Goal: Task Accomplishment & Management: Manage account settings

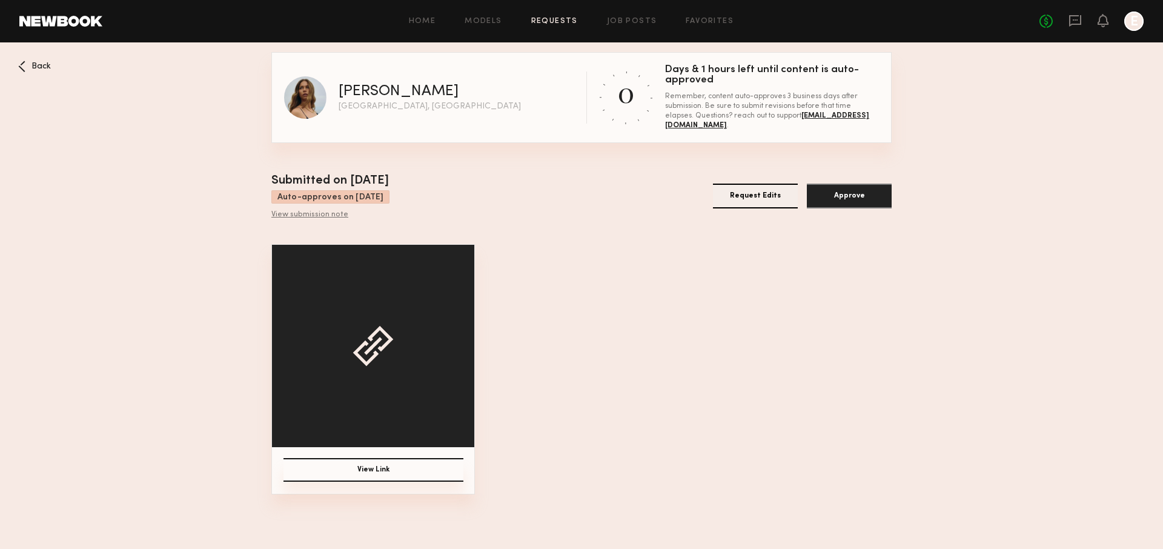
click at [396, 462] on button "View Link" at bounding box center [374, 470] width 180 height 24
click at [758, 196] on button "Request Edits" at bounding box center [755, 196] width 85 height 25
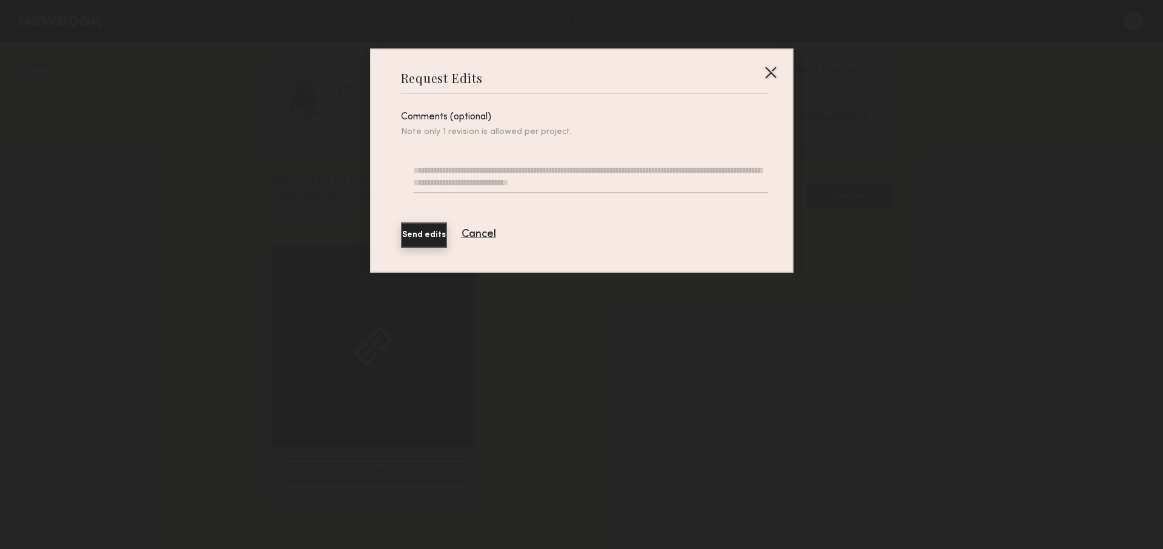
click at [780, 68] on div "Request Edits Comments (optional) Note only 1 revision is allowed per project. …" at bounding box center [581, 160] width 423 height 224
click at [765, 68] on div at bounding box center [770, 71] width 19 height 19
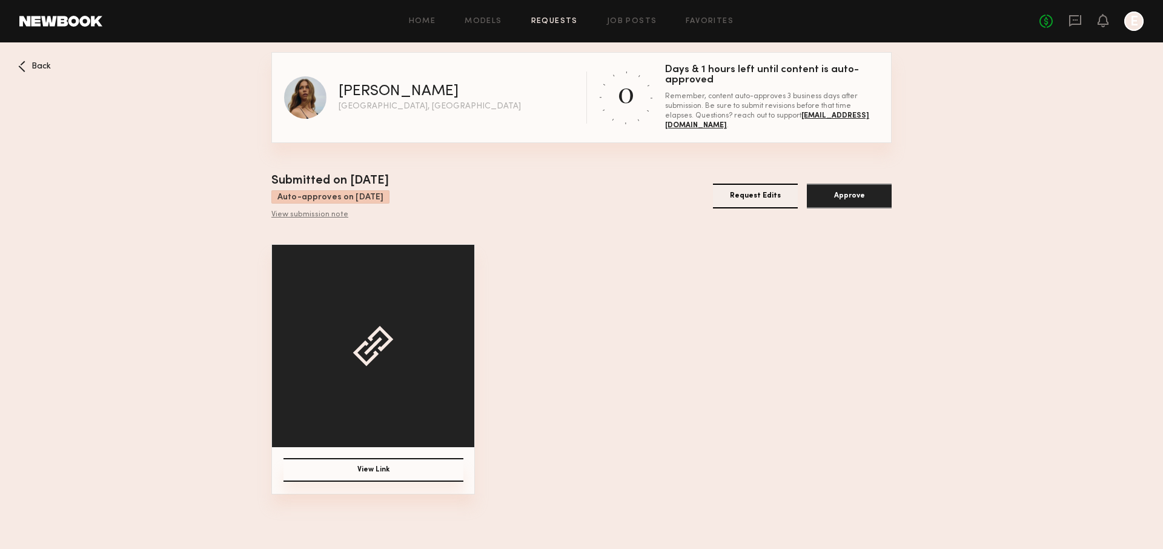
click at [357, 95] on div "Jana C" at bounding box center [399, 91] width 120 height 15
click at [303, 105] on img at bounding box center [305, 97] width 42 height 42
click at [320, 217] on div "View submission note" at bounding box center [330, 215] width 118 height 10
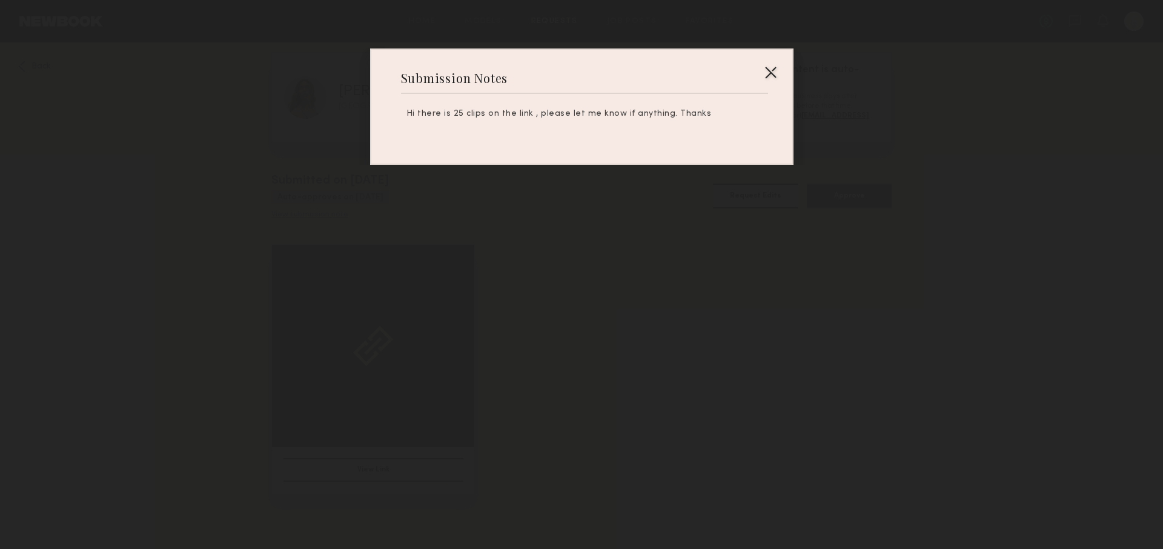
click at [319, 216] on div at bounding box center [581, 274] width 1163 height 549
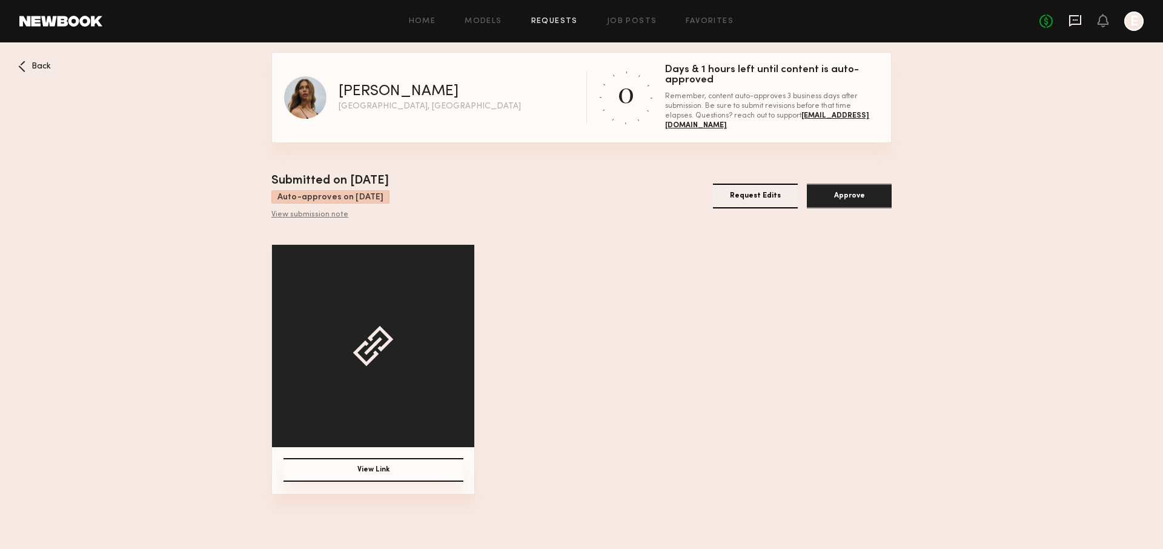
click at [1077, 16] on icon at bounding box center [1075, 20] width 13 height 13
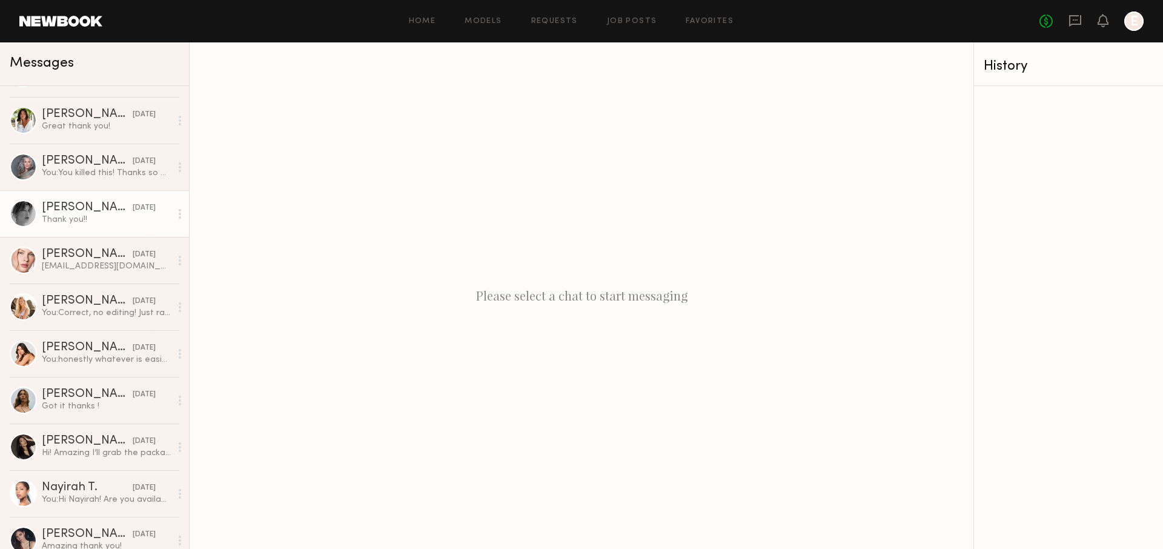
scroll to position [179, 0]
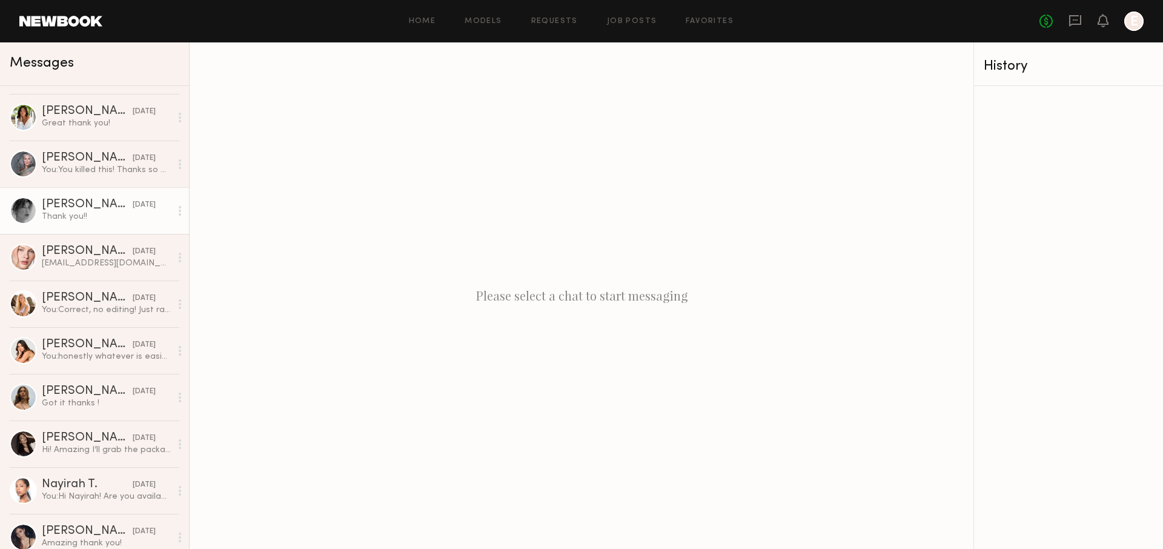
click at [90, 412] on link "Jana C. 09/05/2025 Got it thanks !" at bounding box center [94, 397] width 189 height 47
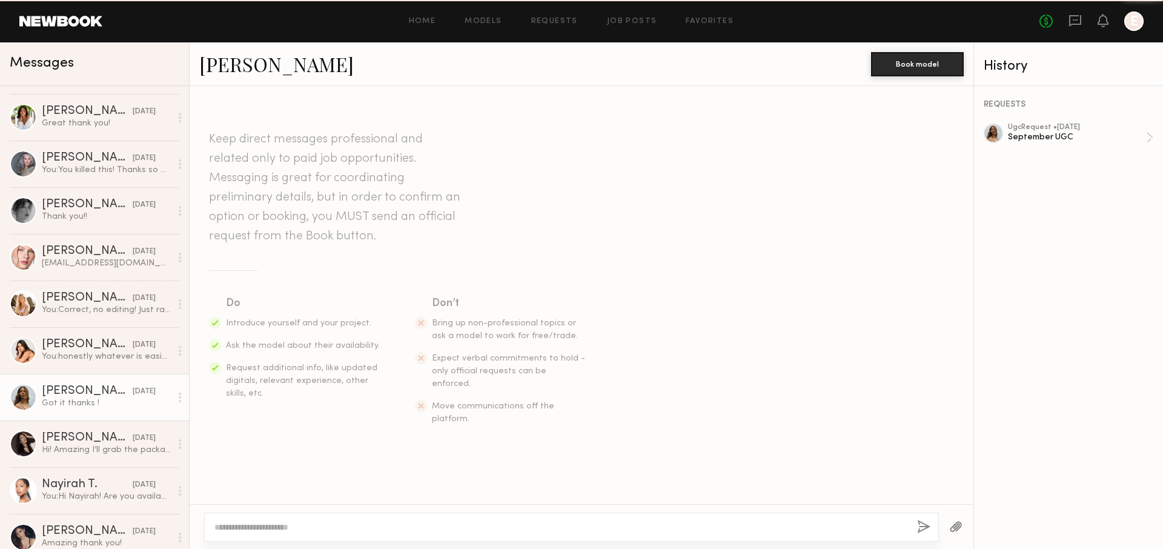
scroll to position [655, 0]
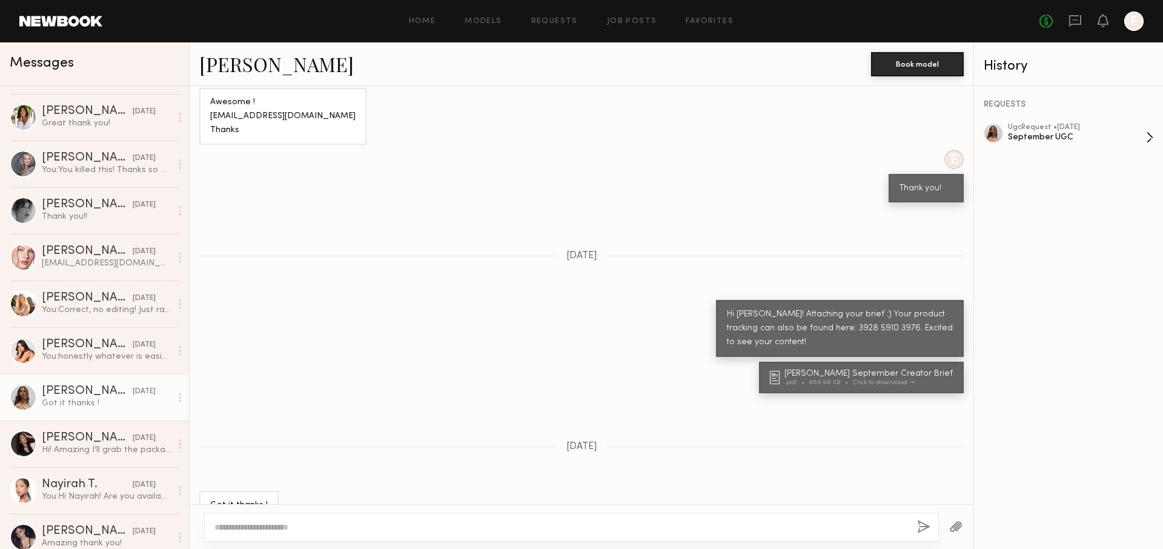
click at [1035, 125] on div "ugc Request • 09/03/2025" at bounding box center [1077, 128] width 138 height 8
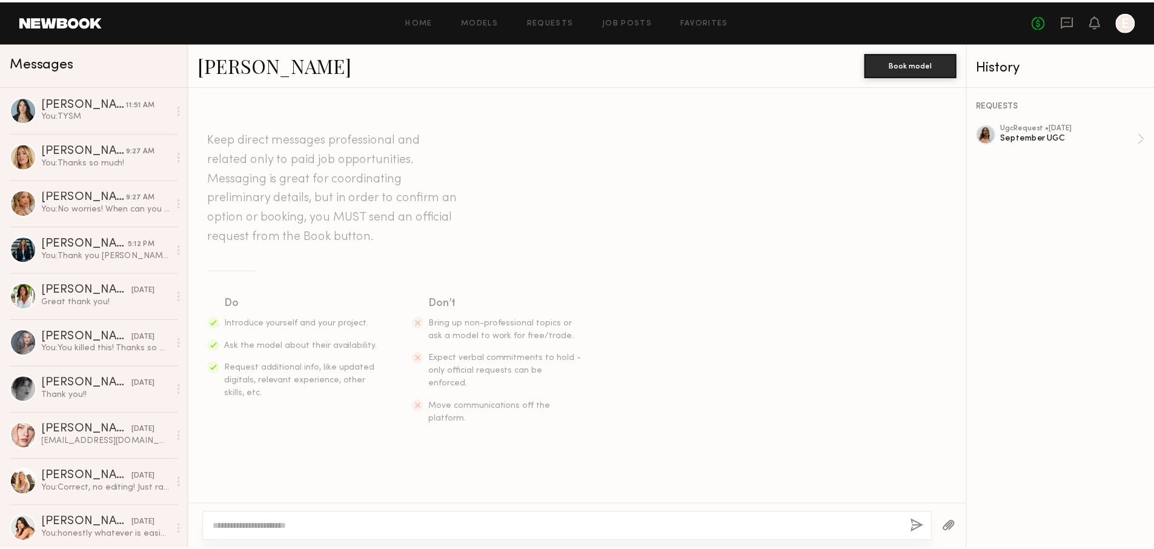
scroll to position [588, 0]
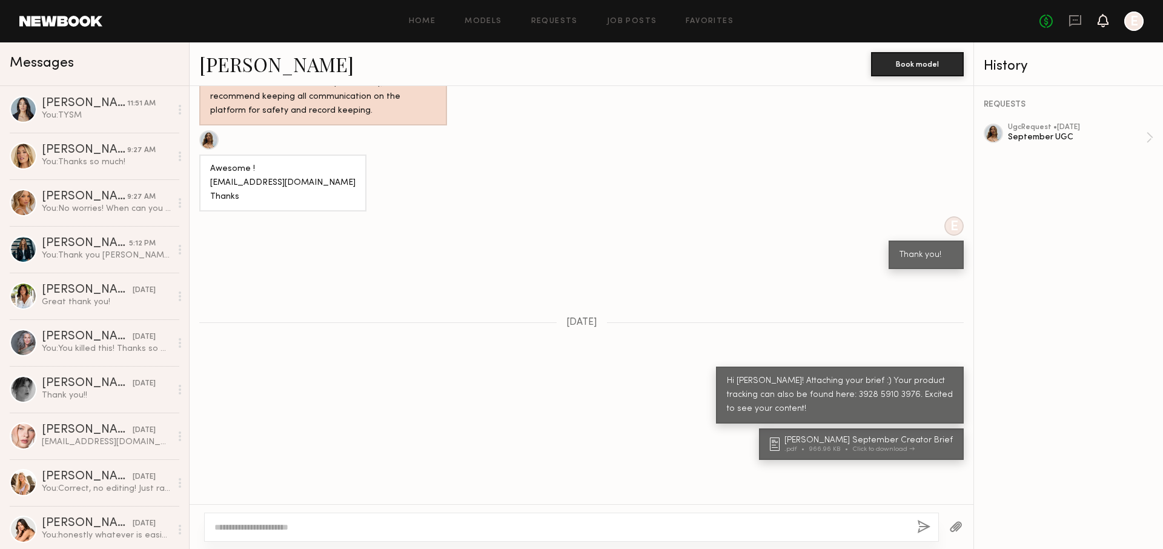
click at [1098, 21] on icon at bounding box center [1103, 20] width 11 height 13
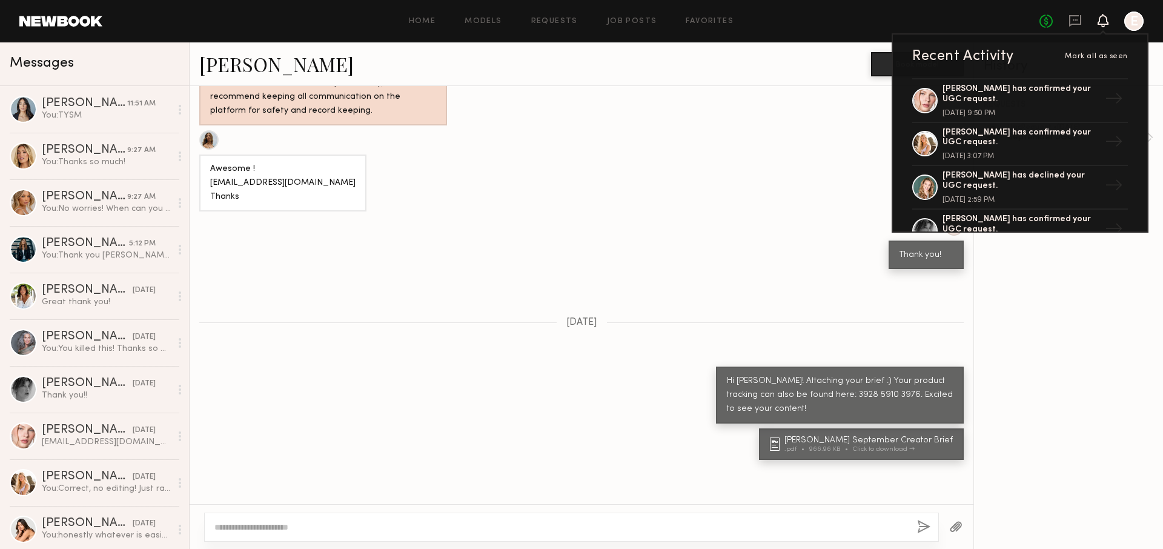
click at [520, 12] on div "Home Models Requests Job Posts Favorites Sign Out No fees up to $5,000 Recent A…" at bounding box center [622, 21] width 1041 height 19
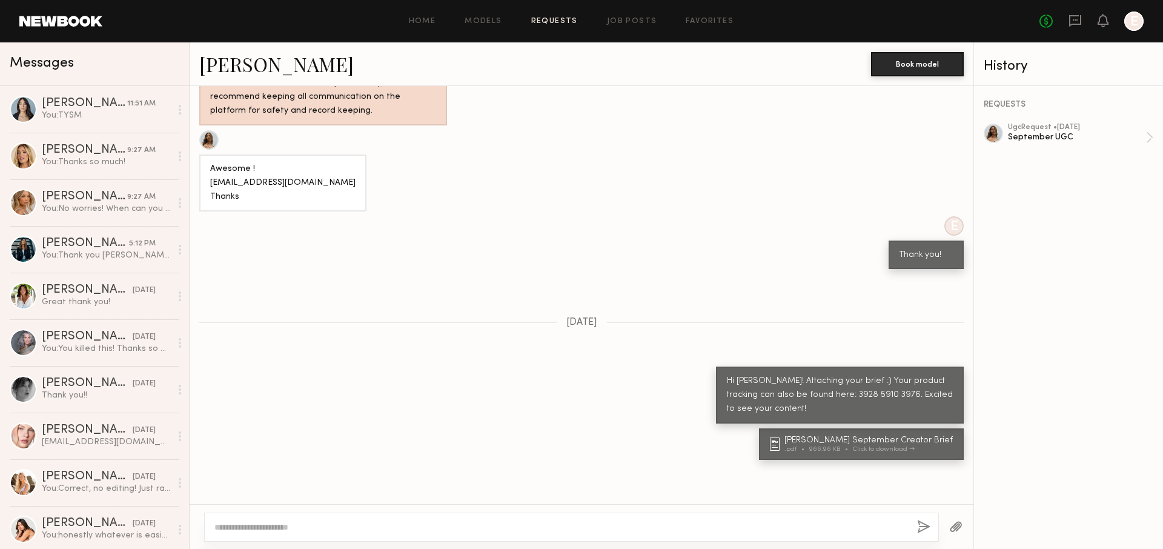
click at [542, 19] on link "Requests" at bounding box center [554, 22] width 47 height 8
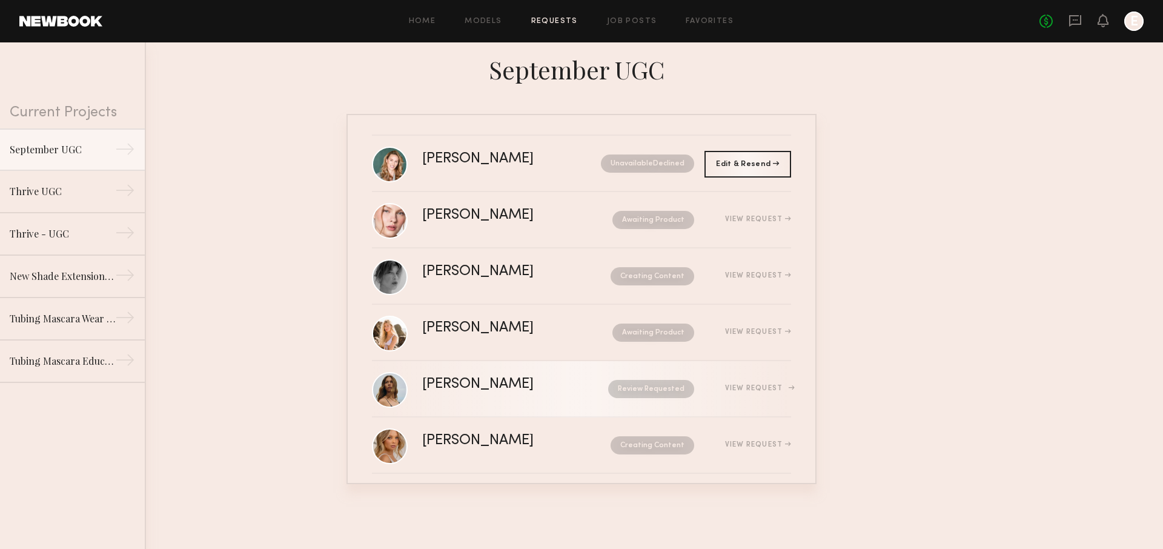
click at [571, 388] on div "Review Requested" at bounding box center [633, 389] width 124 height 18
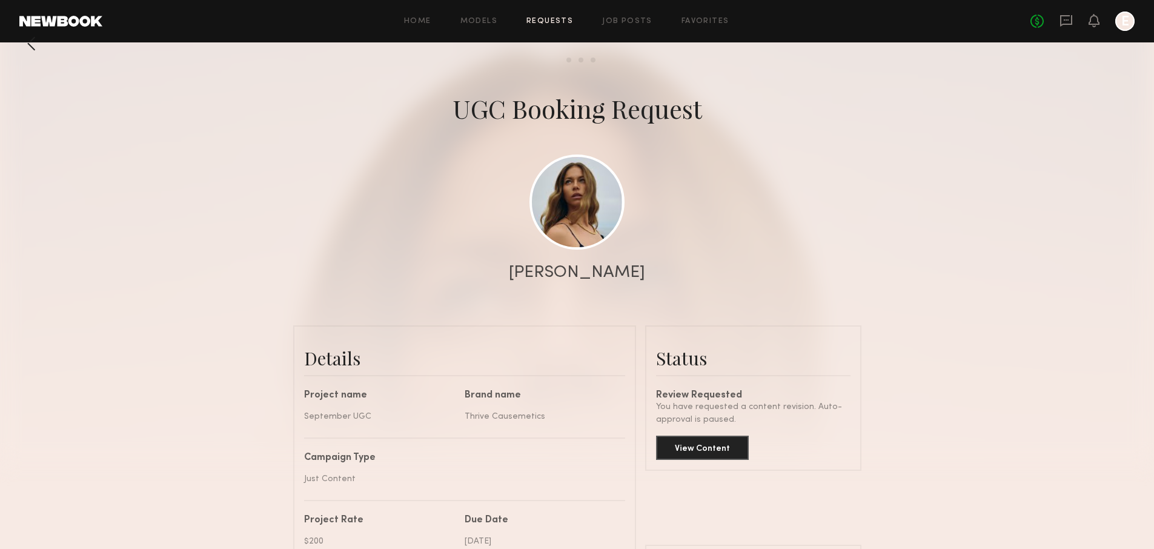
scroll to position [22, 0]
click at [712, 441] on button "View Content" at bounding box center [702, 446] width 93 height 24
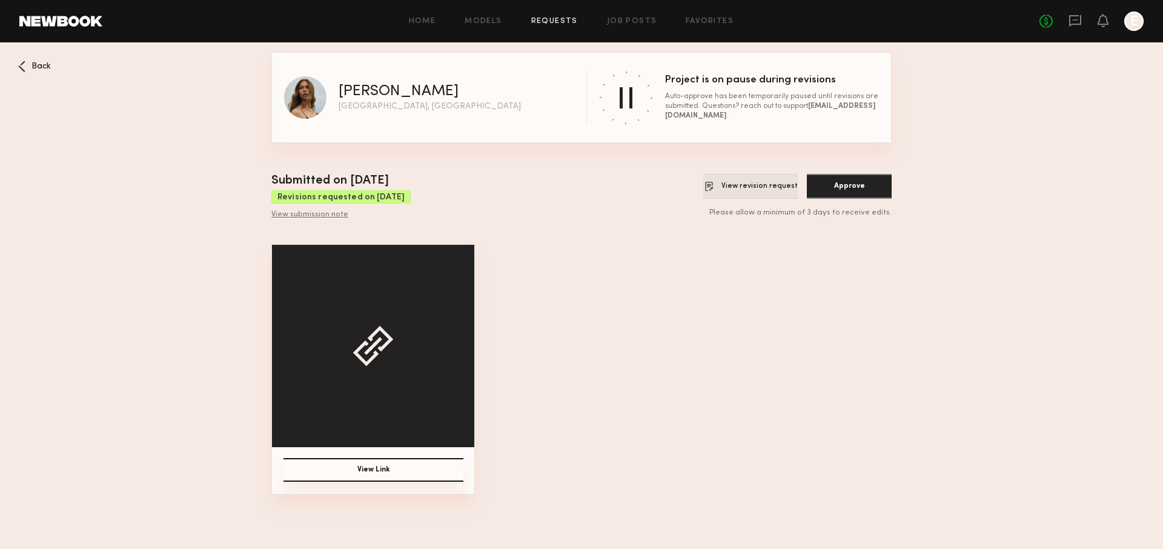
click at [777, 193] on button "View revision request" at bounding box center [750, 186] width 95 height 25
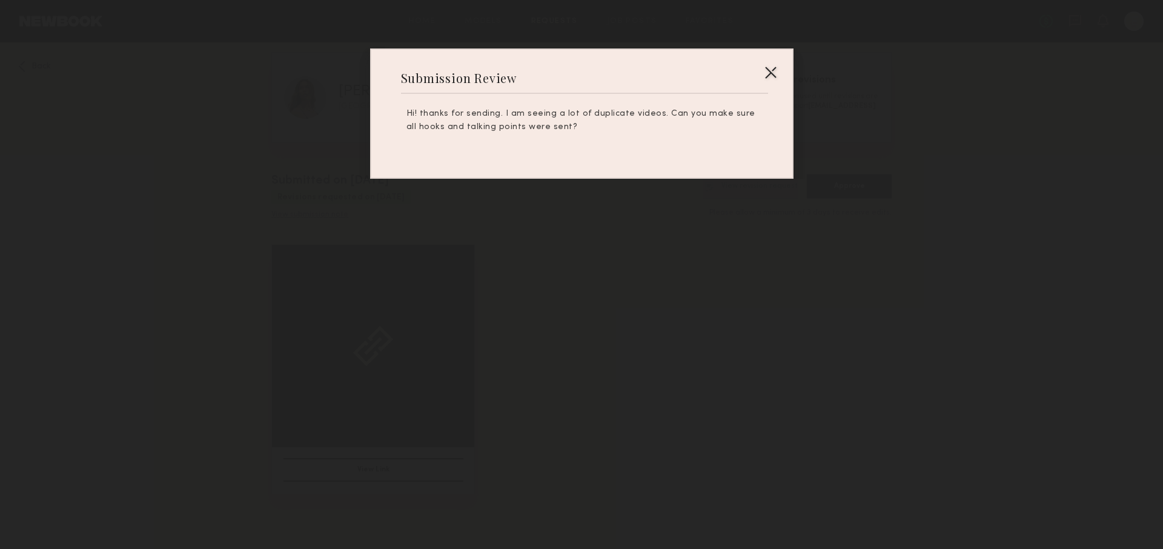
click at [522, 245] on div at bounding box center [581, 274] width 1163 height 549
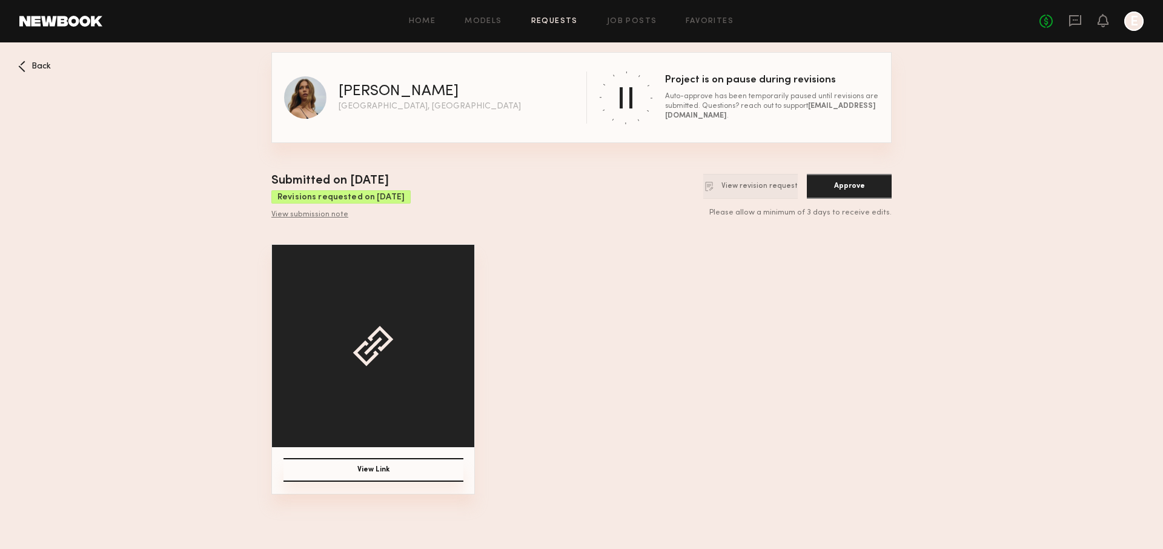
click at [34, 67] on span "Back" at bounding box center [41, 66] width 19 height 8
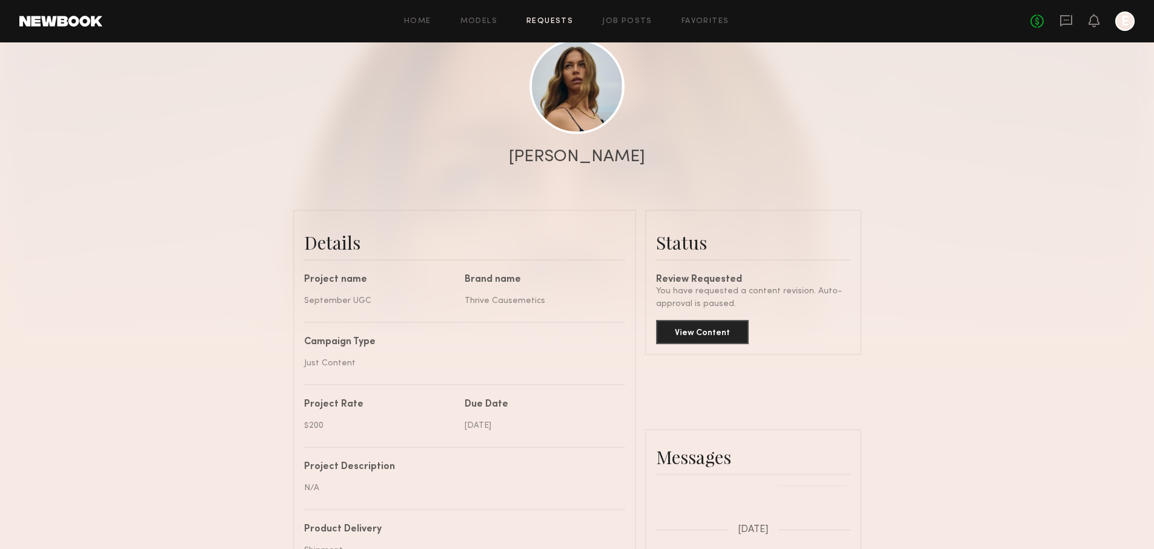
scroll to position [589, 0]
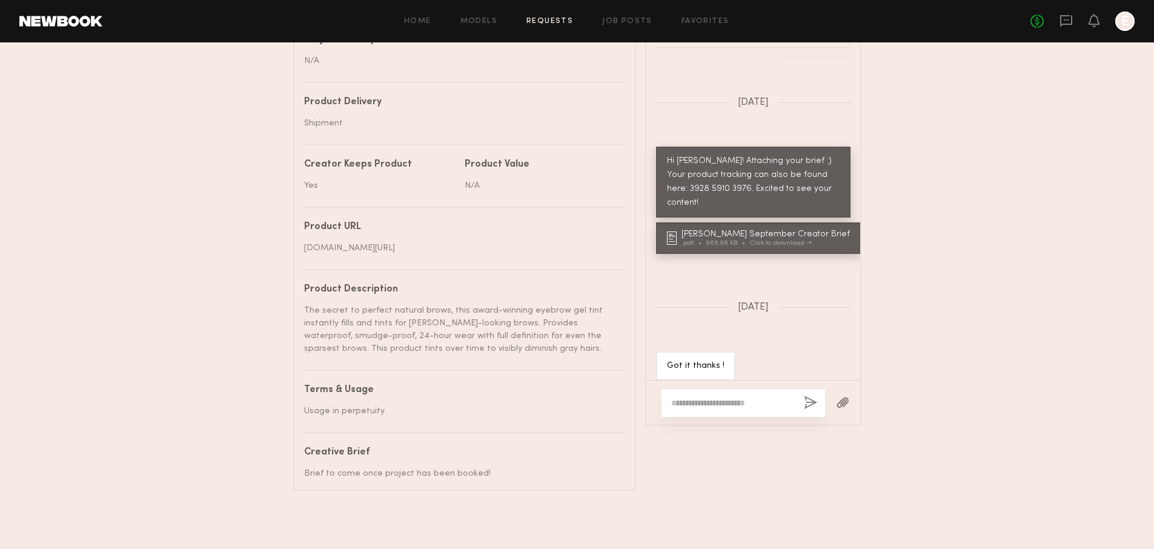
click at [735, 388] on div at bounding box center [743, 402] width 165 height 29
click at [747, 399] on div at bounding box center [743, 402] width 165 height 29
click at [730, 397] on textarea at bounding box center [732, 403] width 123 height 12
type textarea "**********"
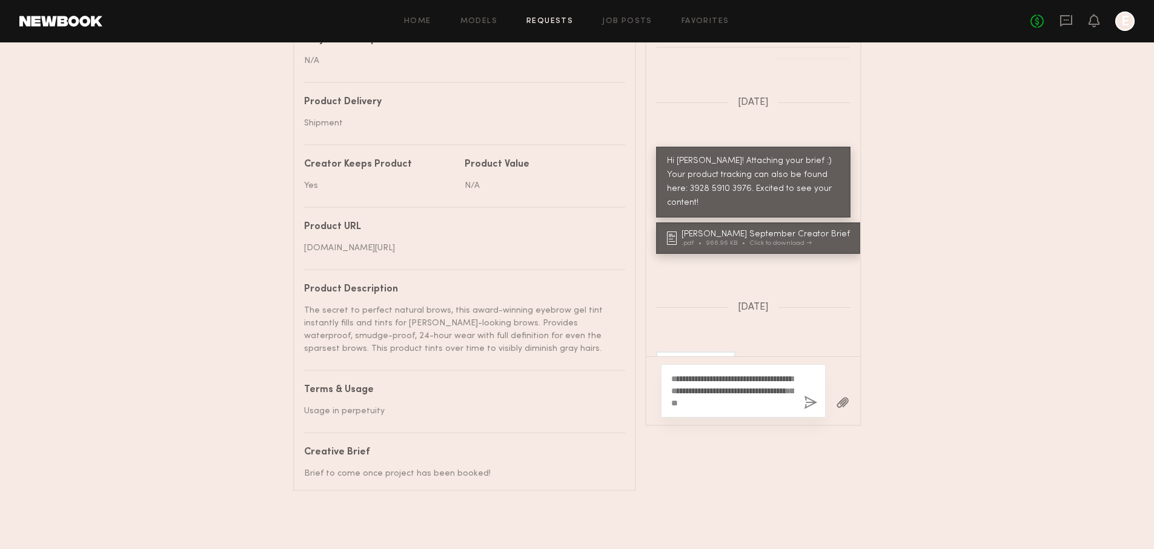
click at [804, 396] on button "button" at bounding box center [810, 403] width 13 height 15
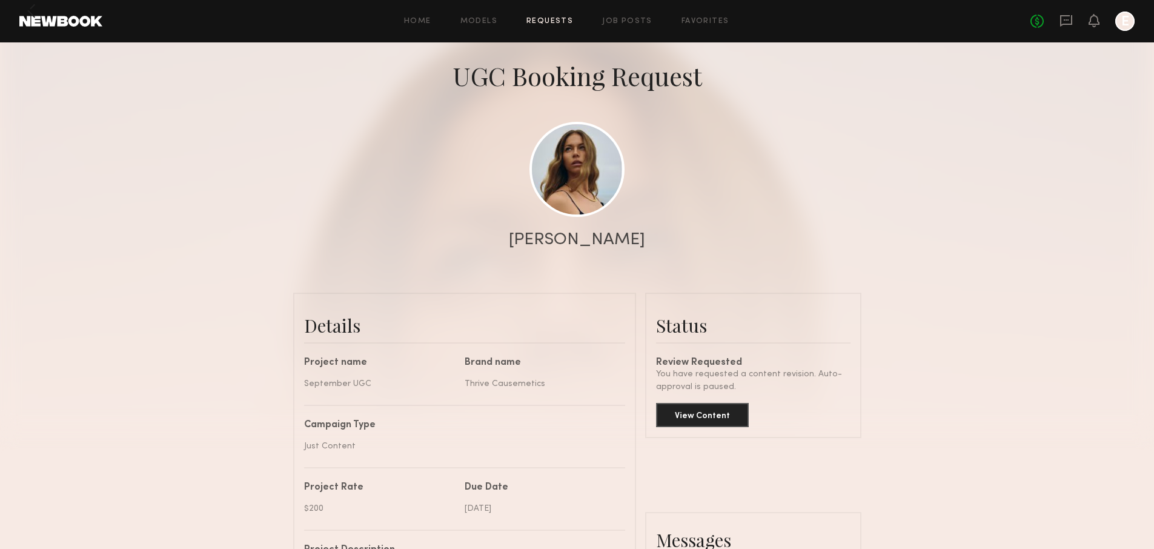
scroll to position [0, 0]
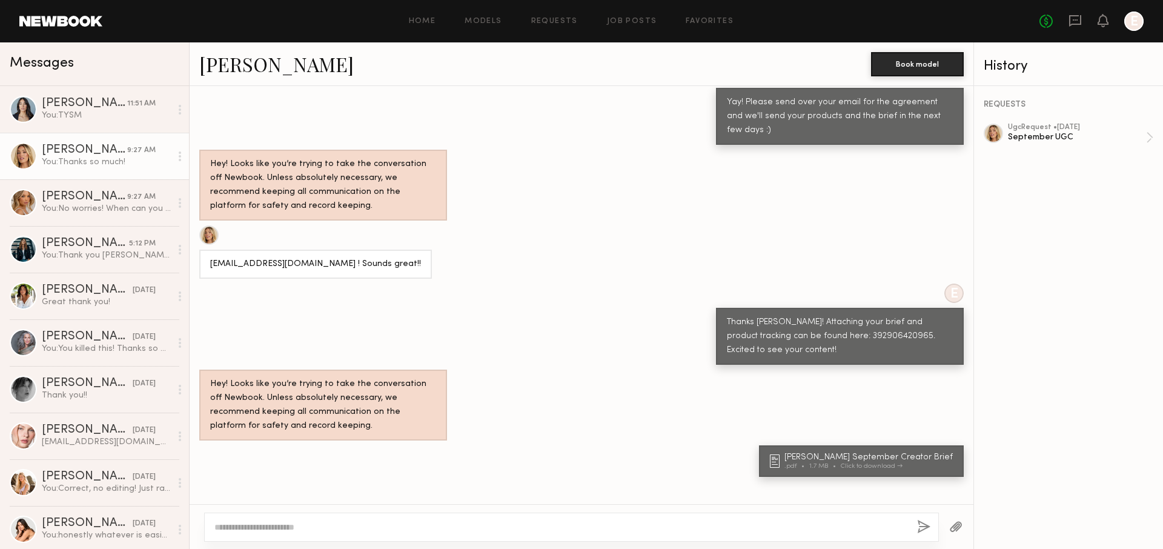
scroll to position [912, 0]
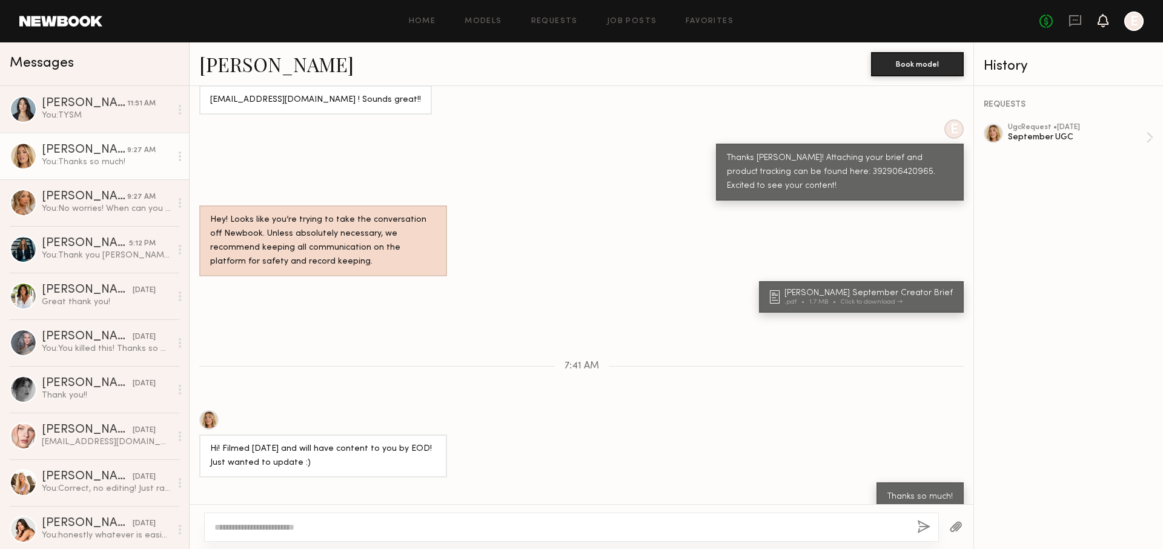
click at [1098, 24] on icon at bounding box center [1103, 20] width 10 height 8
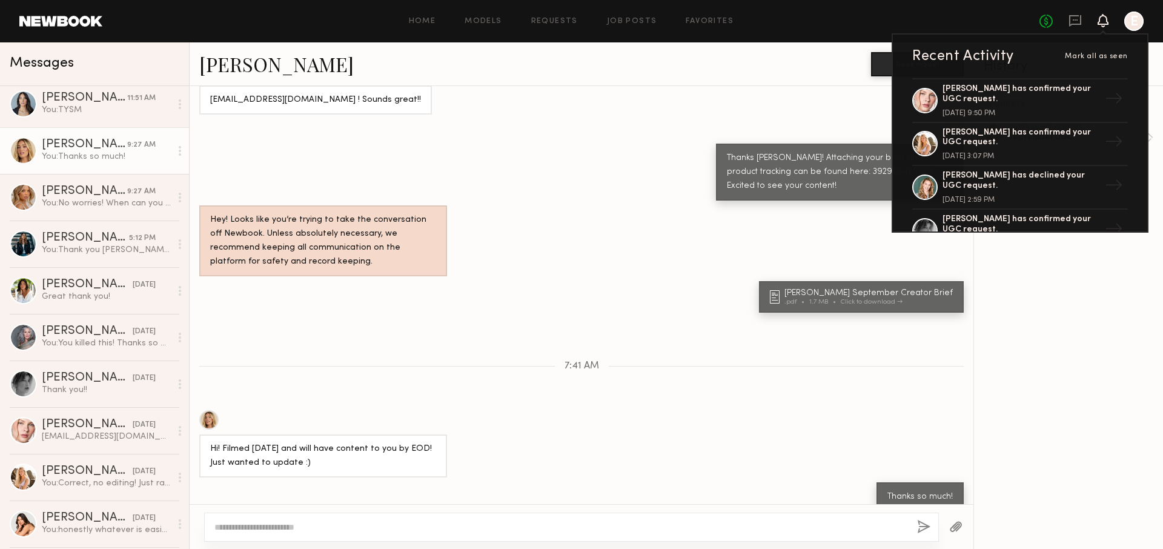
scroll to position [0, 0]
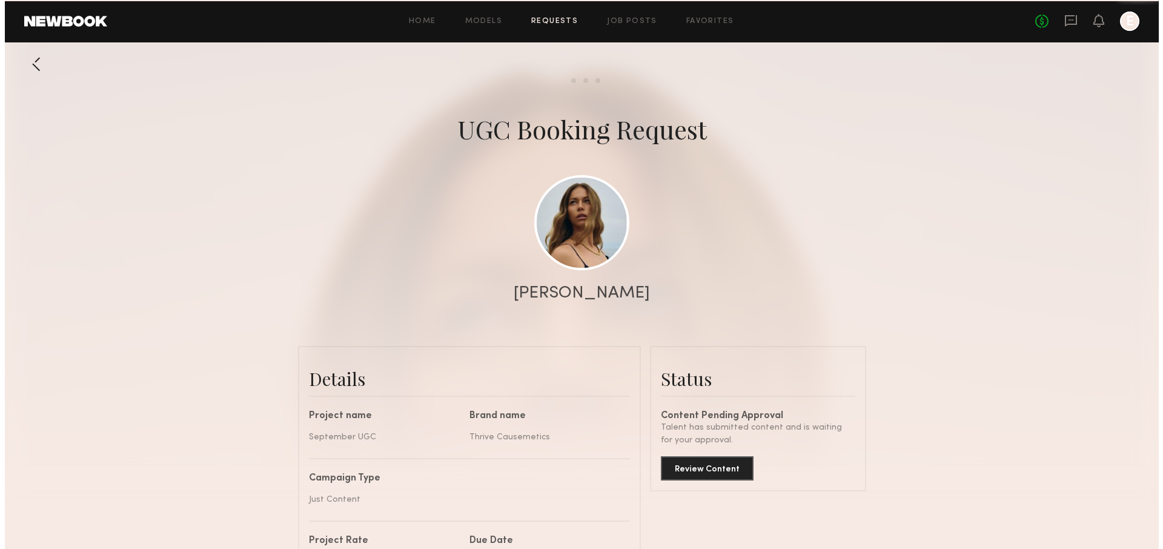
scroll to position [1007, 0]
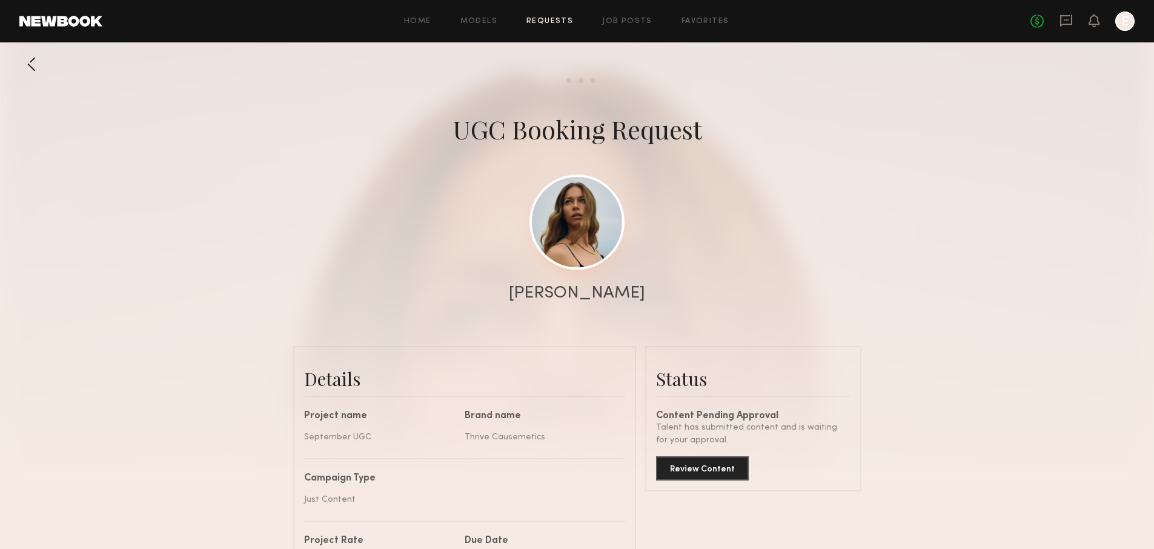
click at [567, 214] on link at bounding box center [576, 221] width 95 height 95
click at [684, 479] on button "Review Content" at bounding box center [702, 468] width 93 height 24
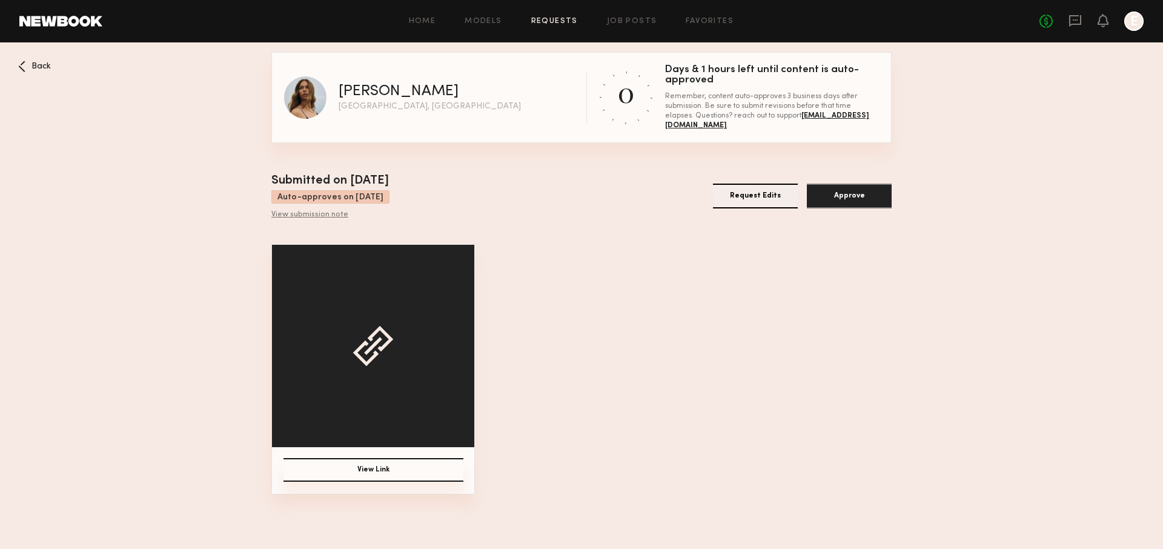
click at [783, 202] on button "Request Edits" at bounding box center [755, 196] width 85 height 25
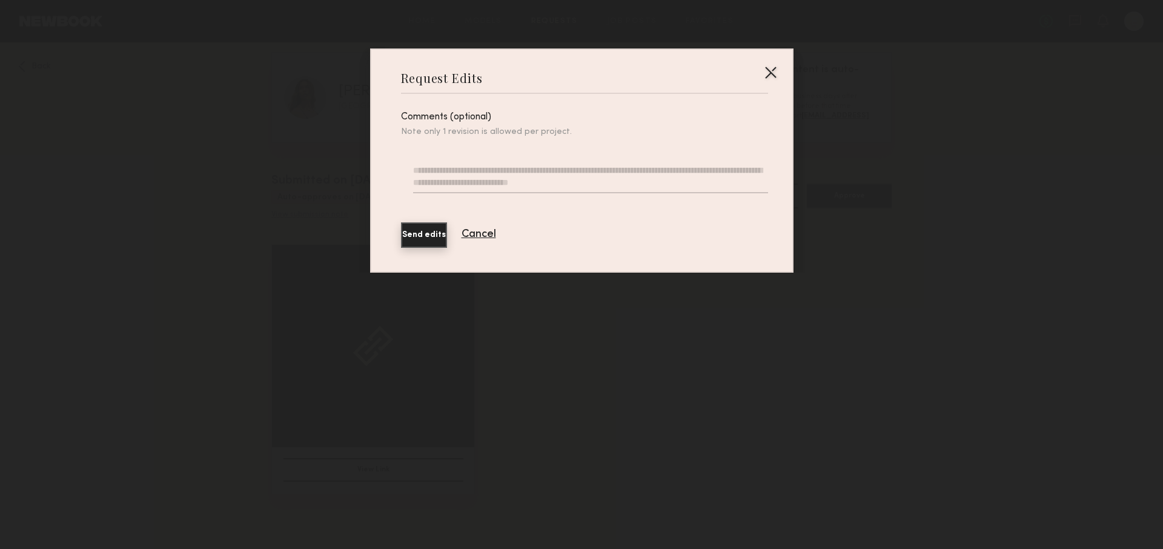
click at [557, 181] on textarea at bounding box center [590, 178] width 354 height 29
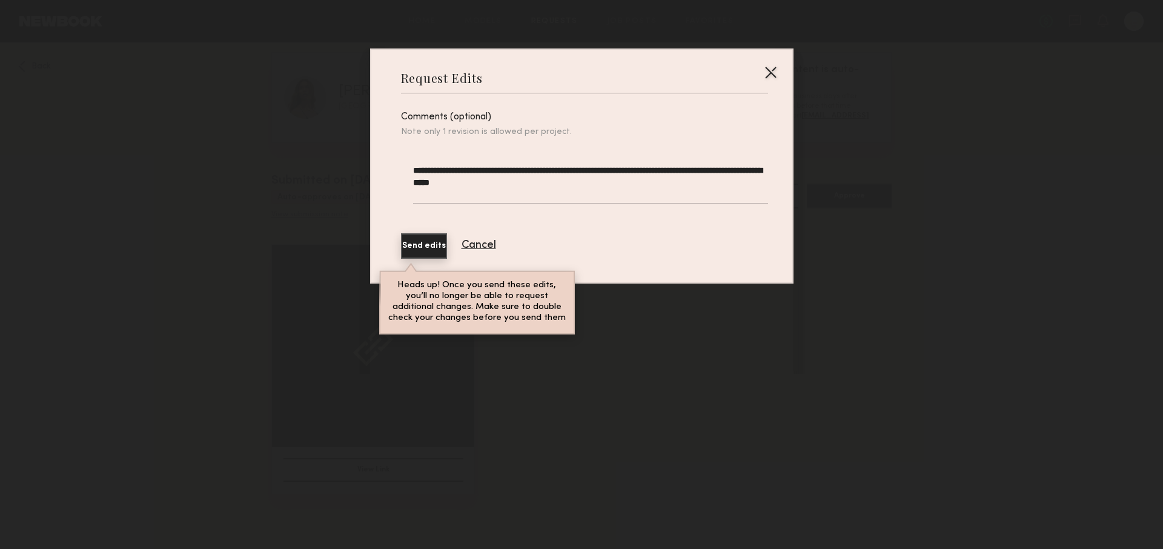
type textarea "**********"
click at [445, 239] on button "Send edits" at bounding box center [424, 245] width 46 height 25
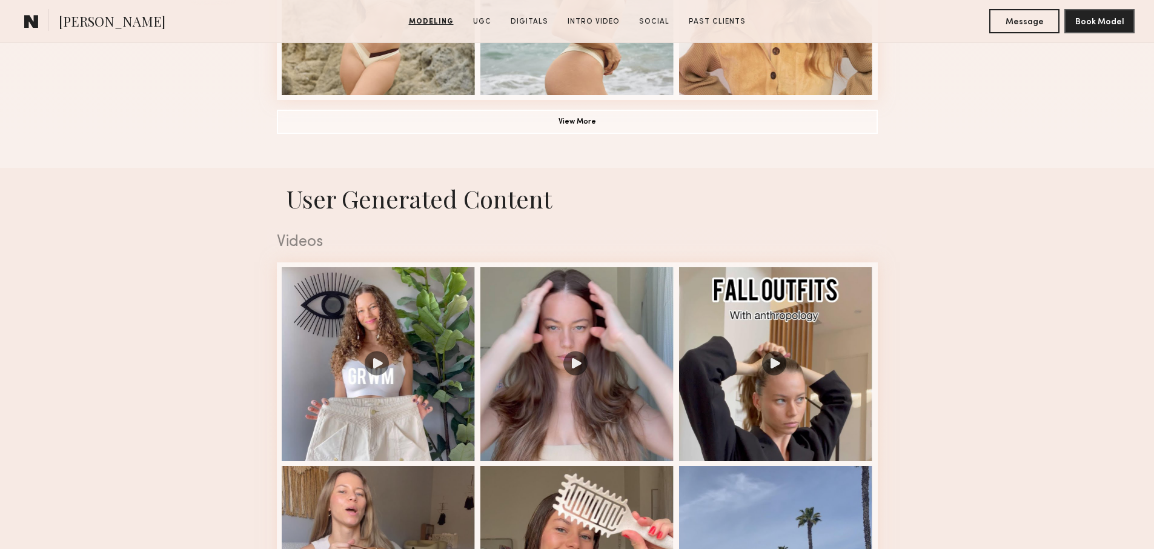
scroll to position [1139, 0]
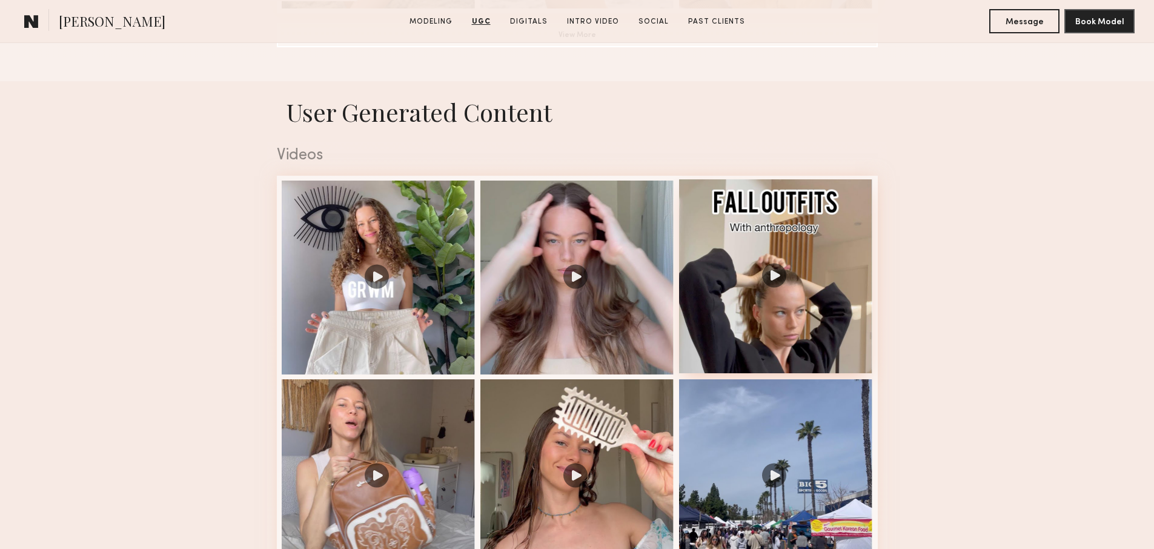
click at [737, 302] on div at bounding box center [776, 276] width 194 height 194
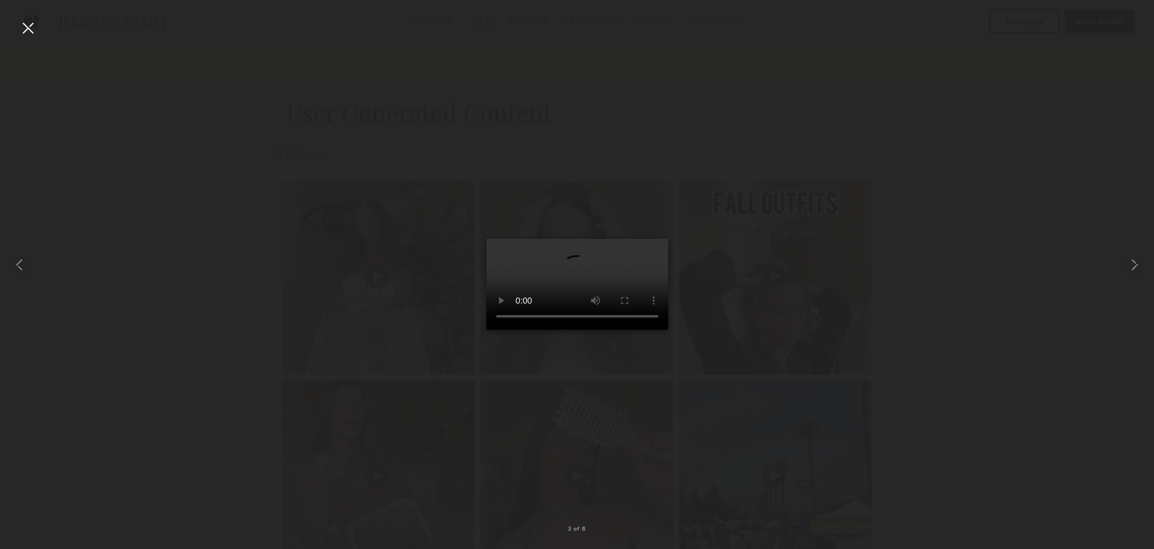
click at [883, 337] on div at bounding box center [577, 264] width 1154 height 491
click at [357, 336] on div at bounding box center [577, 264] width 1154 height 491
click at [27, 27] on div at bounding box center [27, 27] width 19 height 19
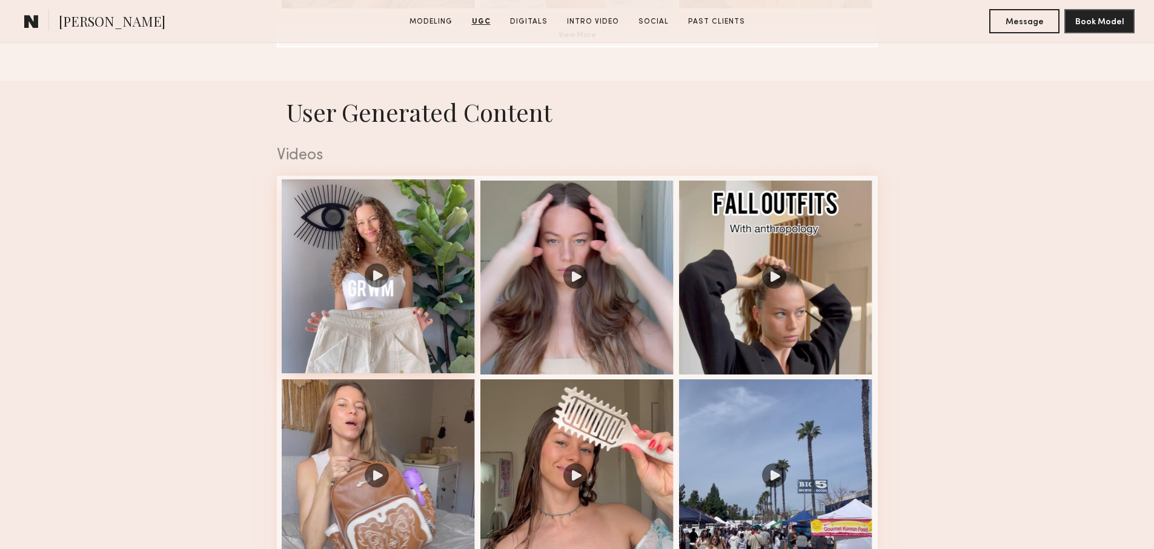
click at [379, 314] on div at bounding box center [379, 276] width 194 height 194
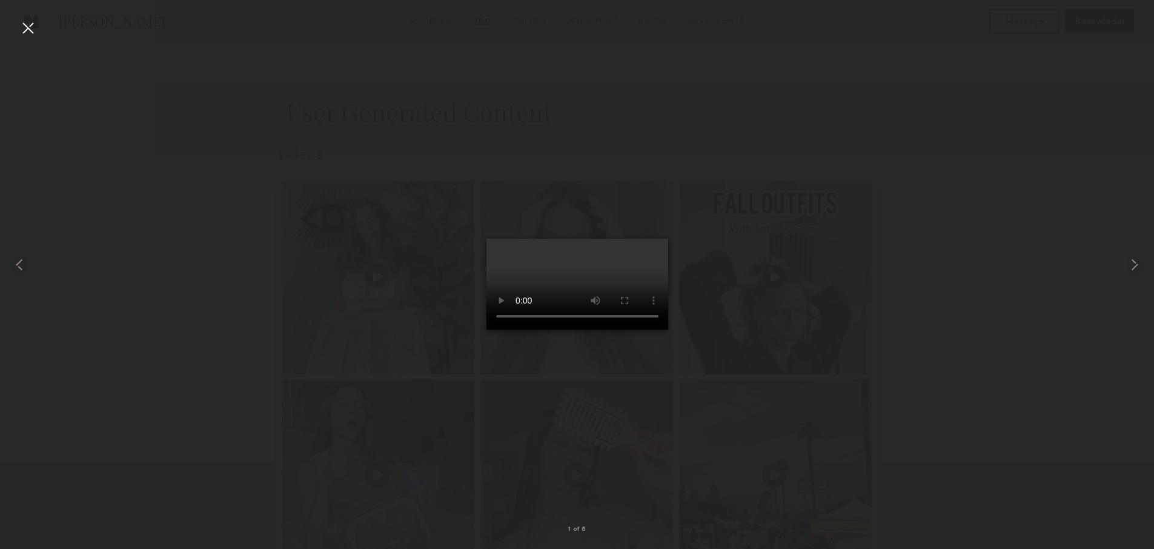
click at [765, 480] on div at bounding box center [577, 264] width 1154 height 491
drag, startPoint x: 963, startPoint y: 366, endPoint x: 350, endPoint y: 114, distance: 662.6
click at [963, 366] on div at bounding box center [577, 264] width 1154 height 491
click at [30, 25] on div at bounding box center [27, 27] width 19 height 19
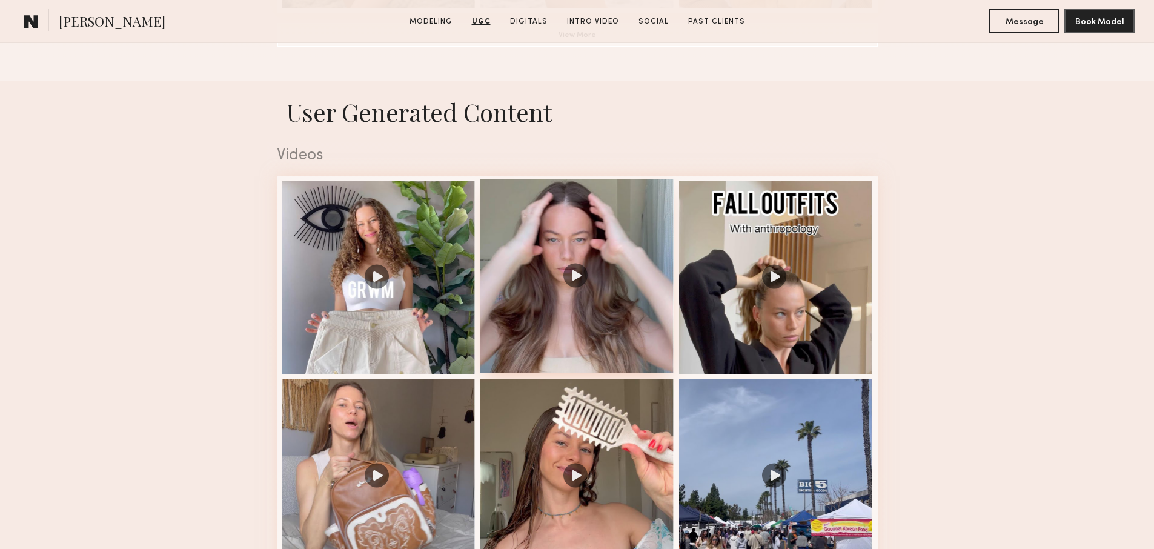
click at [543, 262] on div at bounding box center [577, 276] width 194 height 194
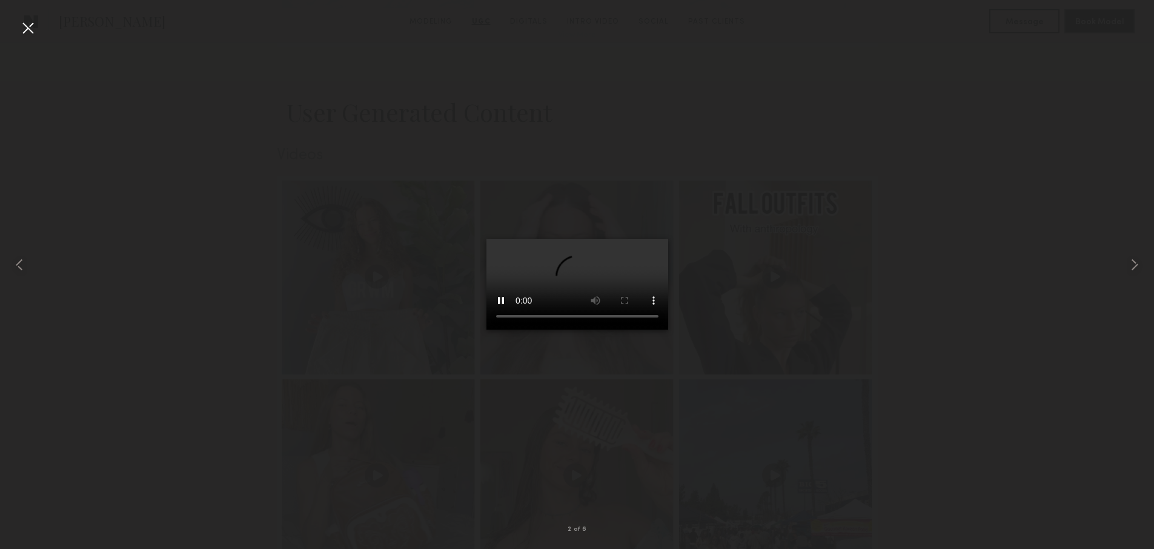
click at [838, 420] on div at bounding box center [577, 264] width 1154 height 491
click at [24, 26] on div at bounding box center [27, 27] width 19 height 19
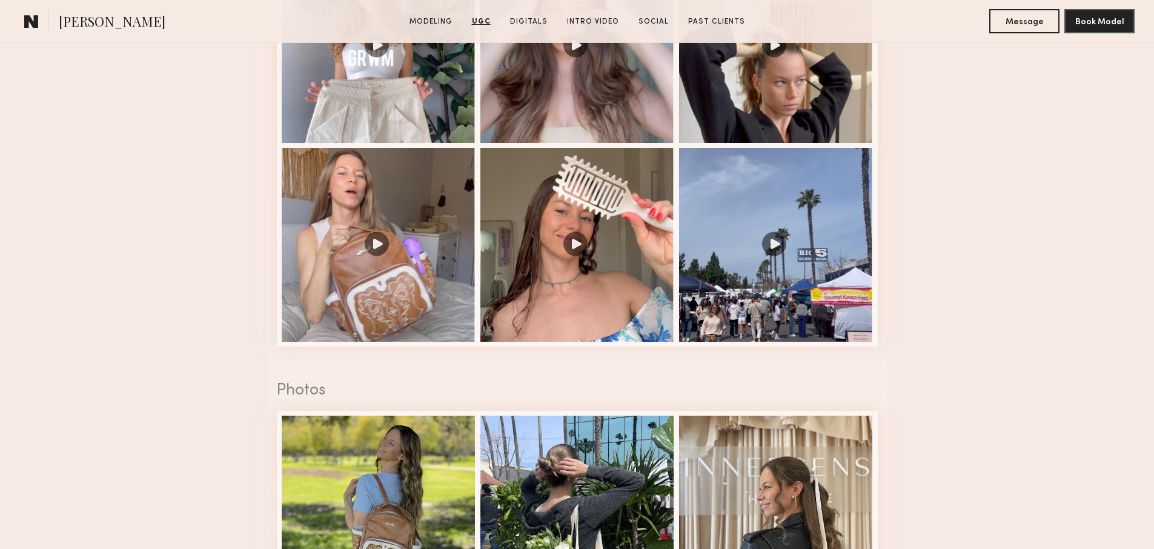
scroll to position [1373, 0]
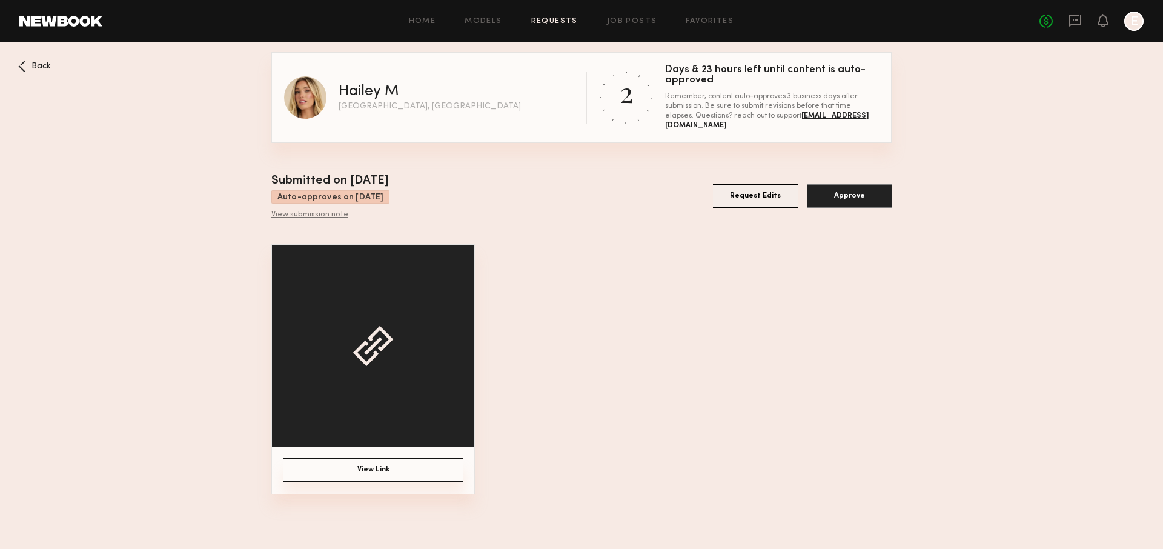
click at [422, 475] on button "View Link" at bounding box center [374, 470] width 180 height 24
click at [405, 464] on button "View Link" at bounding box center [374, 470] width 180 height 24
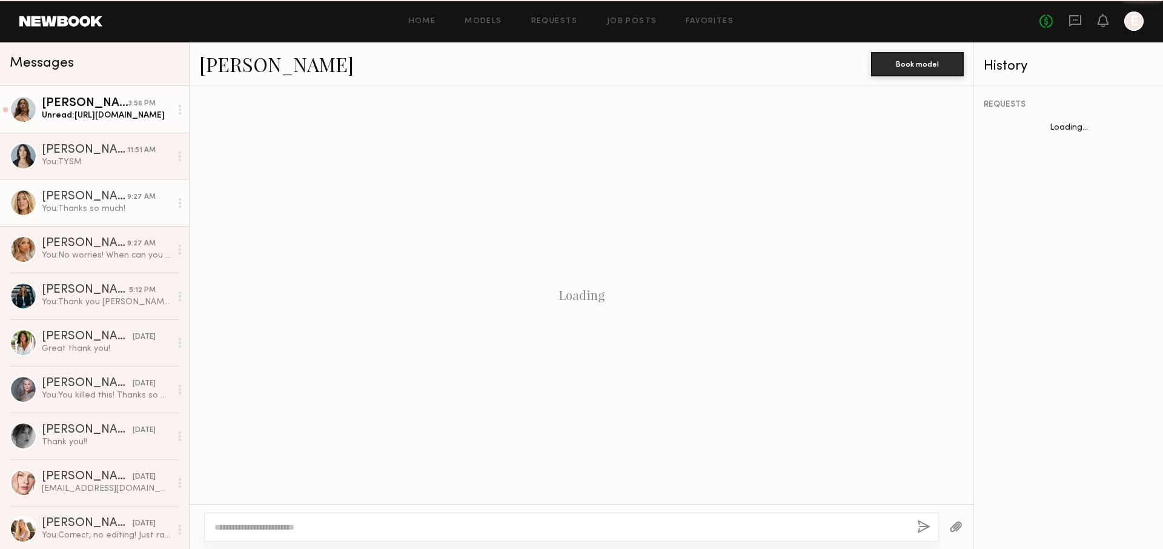
scroll to position [748, 0]
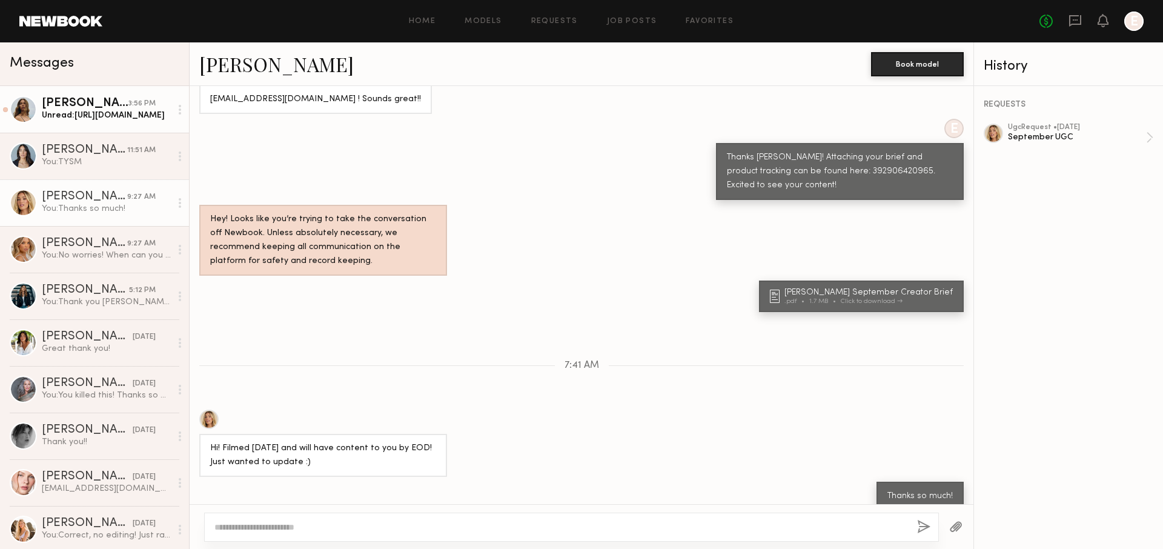
click at [126, 118] on div "Unread: [URL][DOMAIN_NAME]" at bounding box center [106, 116] width 129 height 12
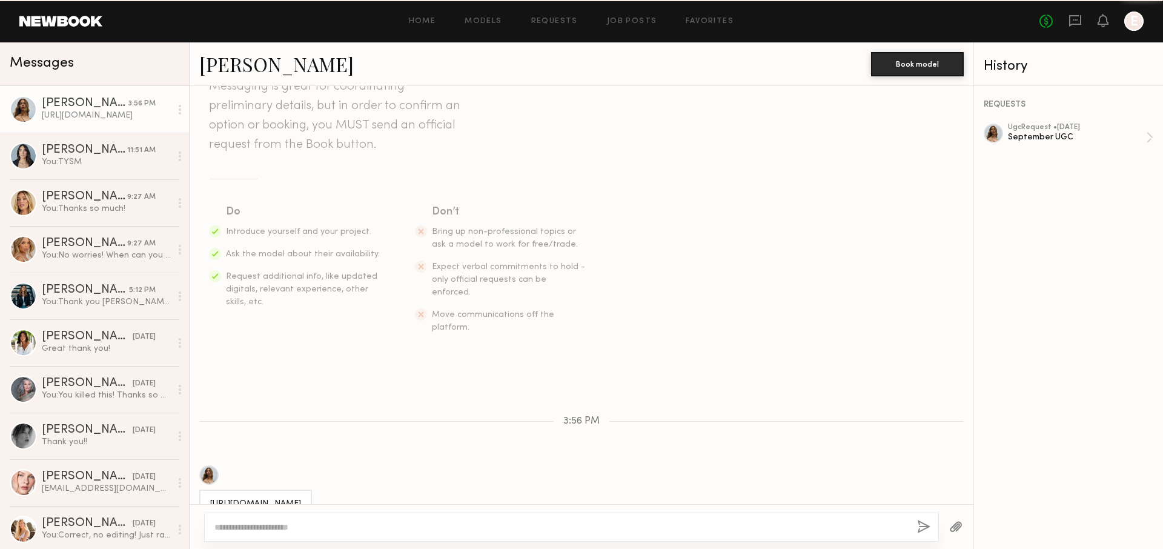
scroll to position [1011, 0]
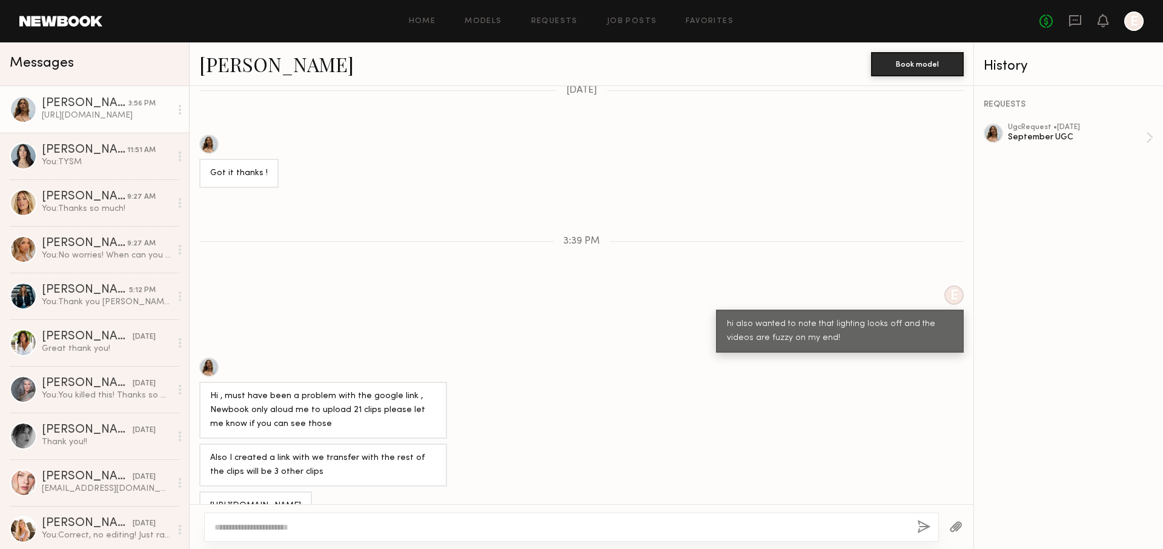
drag, startPoint x: 211, startPoint y: 480, endPoint x: 319, endPoint y: 481, distance: 107.8
click at [301, 499] on div "[URL][DOMAIN_NAME]" at bounding box center [255, 506] width 91 height 14
copy div "[URL][DOMAIN_NAME]"
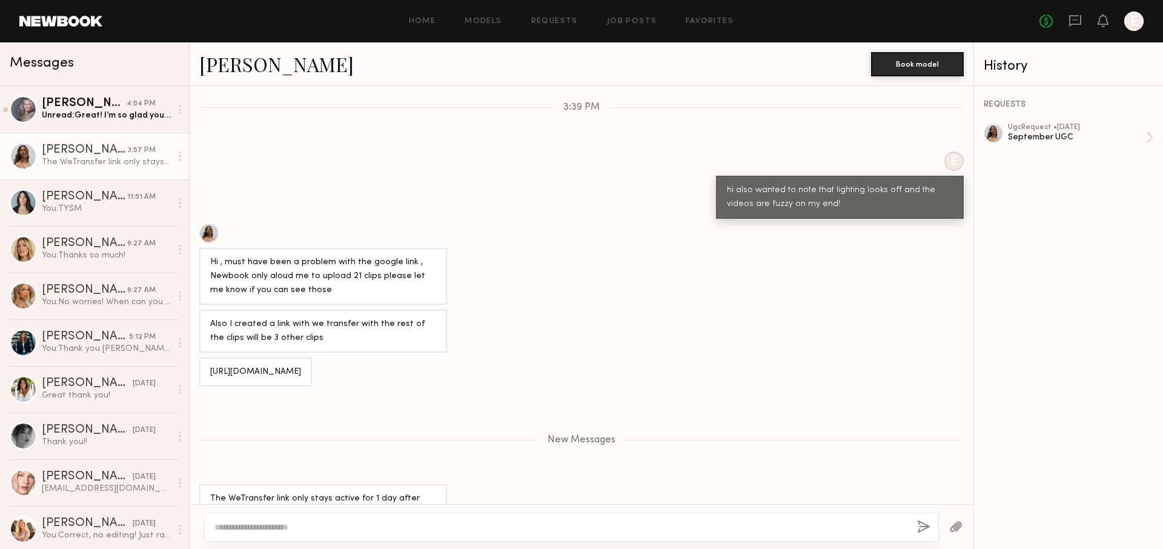
scroll to position [1151, 0]
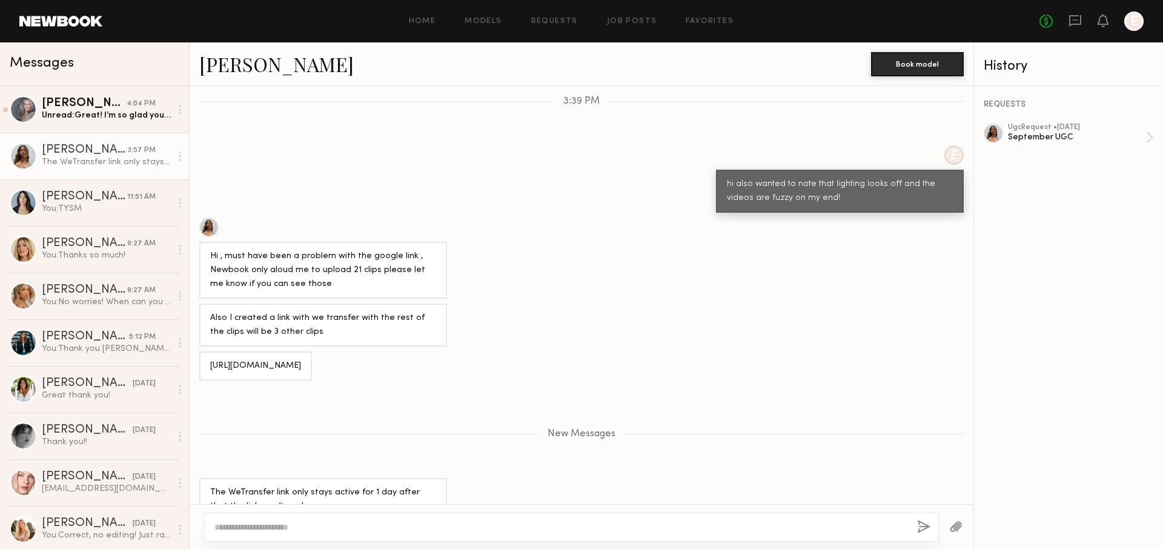
click at [465, 311] on div "Also I created a link with we transfer with the rest of the clips will be 3 oth…" at bounding box center [582, 324] width 784 height 43
click at [473, 528] on textarea at bounding box center [560, 527] width 693 height 12
type textarea "*******"
click at [921, 530] on button "button" at bounding box center [923, 527] width 13 height 15
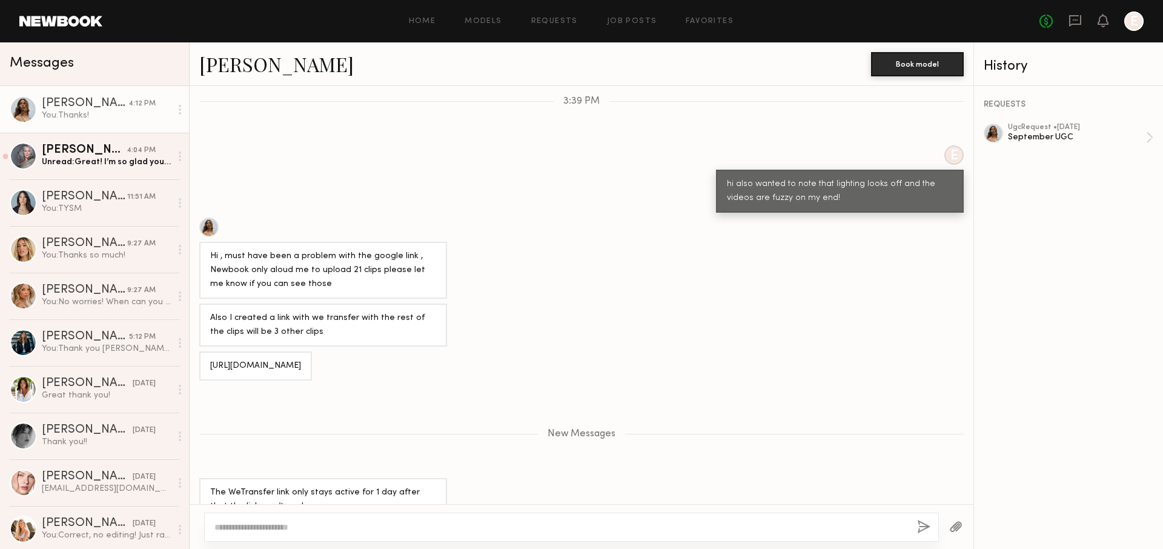
scroll to position [1185, 0]
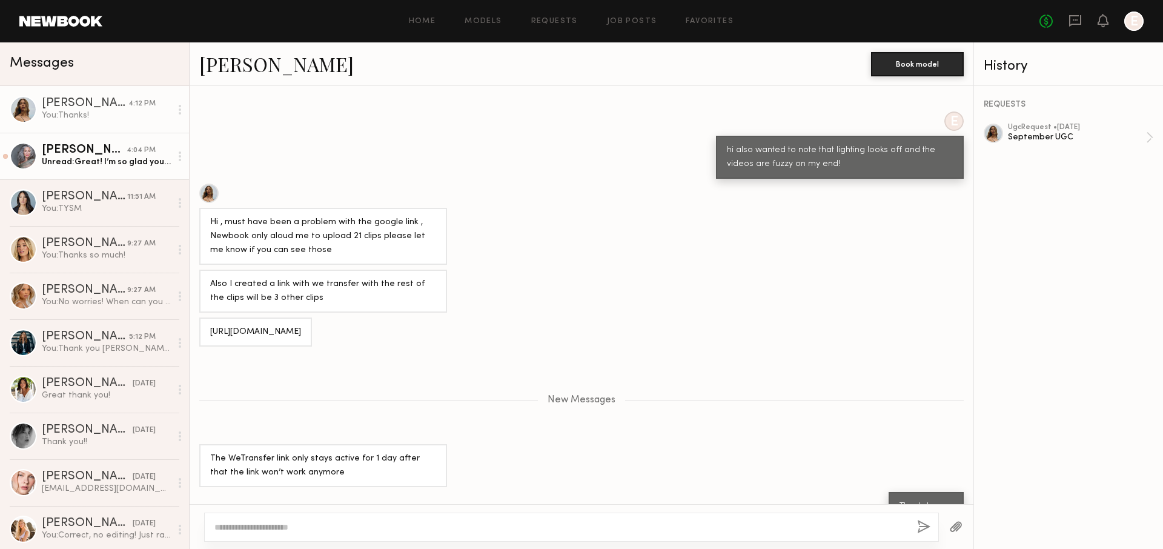
click at [120, 173] on link "[PERSON_NAME] 4:04 PM Unread: Great! I’m so glad you like it. Please keep me in…" at bounding box center [94, 156] width 189 height 47
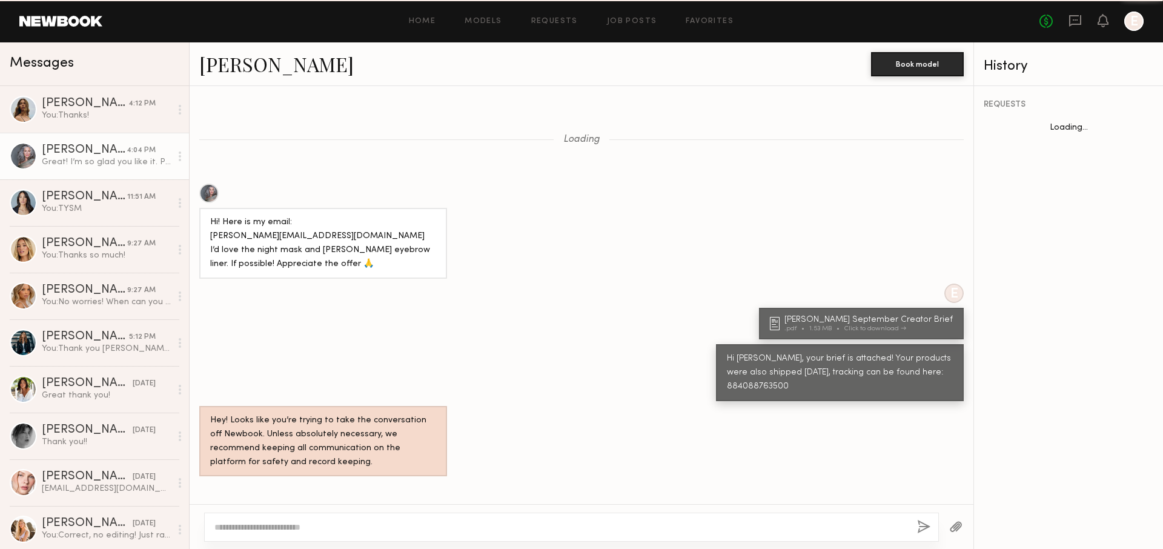
scroll to position [731, 0]
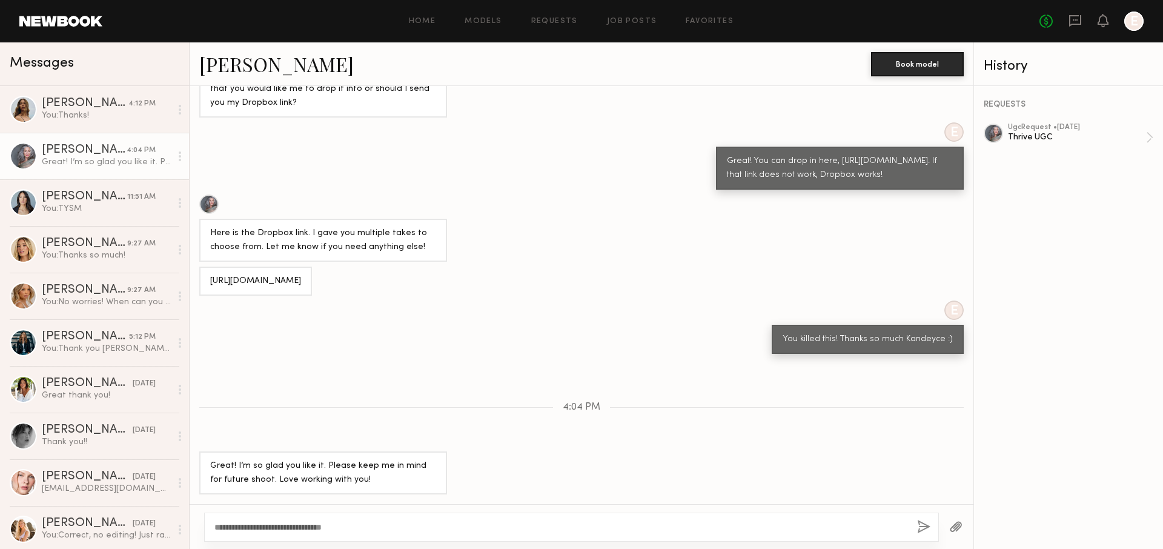
type textarea "**********"
click at [923, 523] on button "button" at bounding box center [923, 527] width 13 height 15
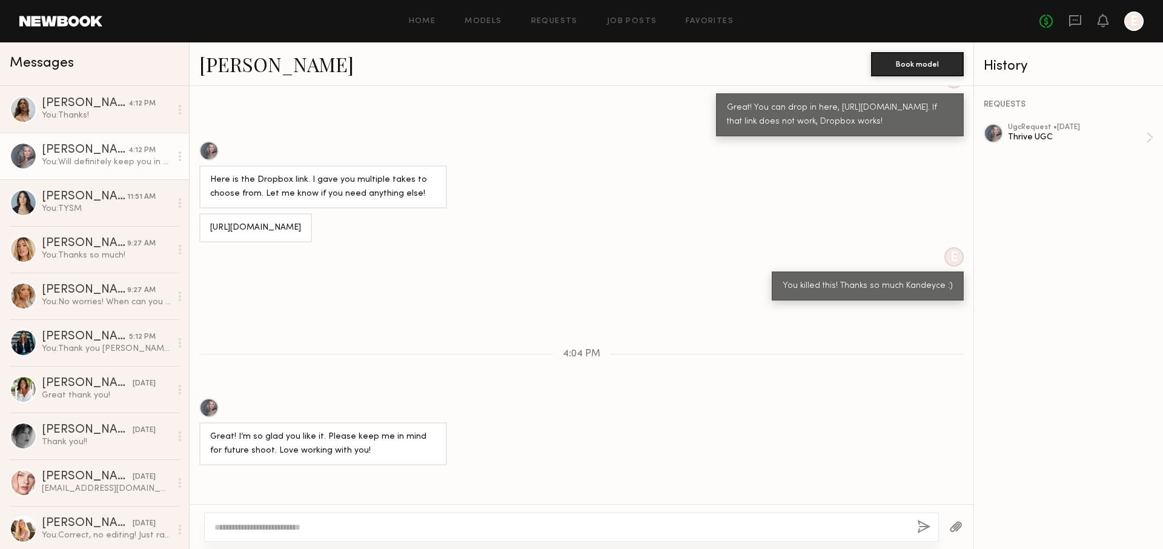
scroll to position [881, 0]
